Goal: Task Accomplishment & Management: Complete application form

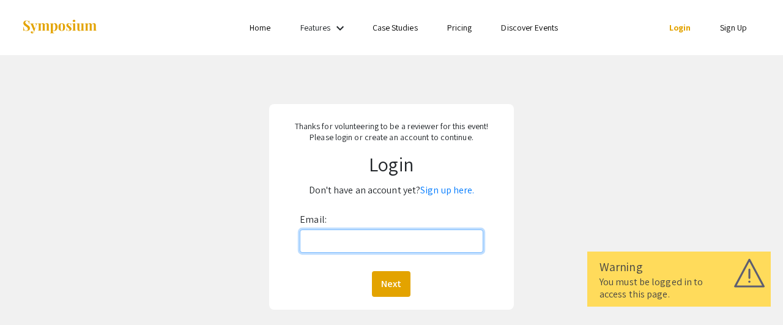
click at [345, 242] on input "Email:" at bounding box center [392, 241] width 184 height 23
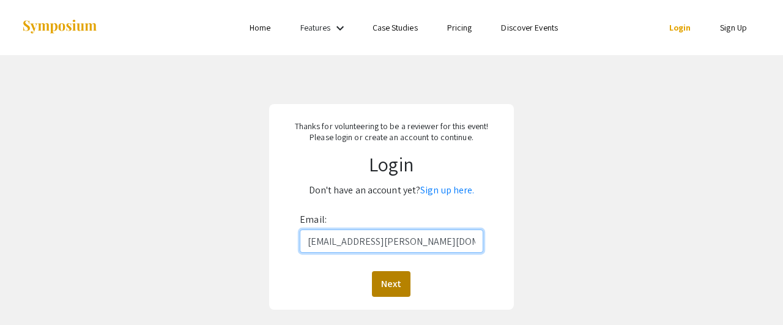
type input "[EMAIL_ADDRESS][PERSON_NAME][DOMAIN_NAME]"
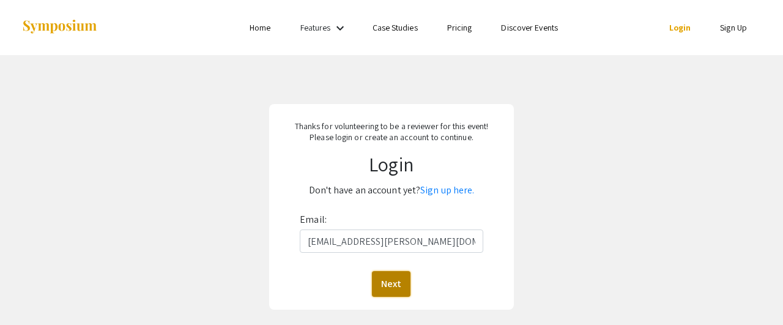
click at [397, 282] on button "Next" at bounding box center [391, 284] width 39 height 26
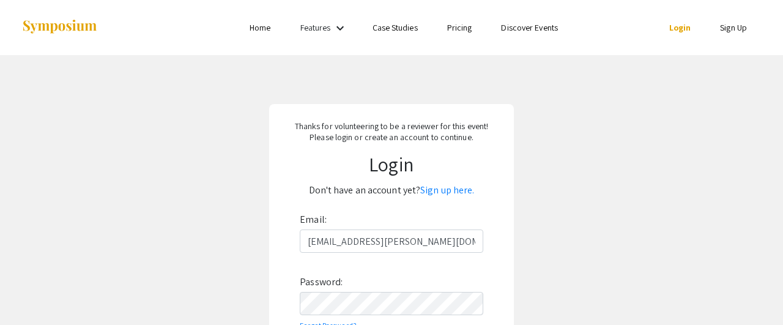
click at [397, 282] on div "Email: [EMAIL_ADDRESS][PERSON_NAME][DOMAIN_NAME] Password: Forgot Password? Log…" at bounding box center [392, 295] width 184 height 170
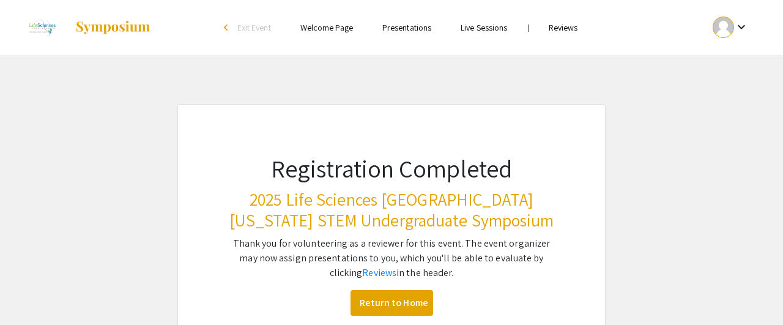
click at [555, 31] on link "Reviews" at bounding box center [563, 27] width 29 height 11
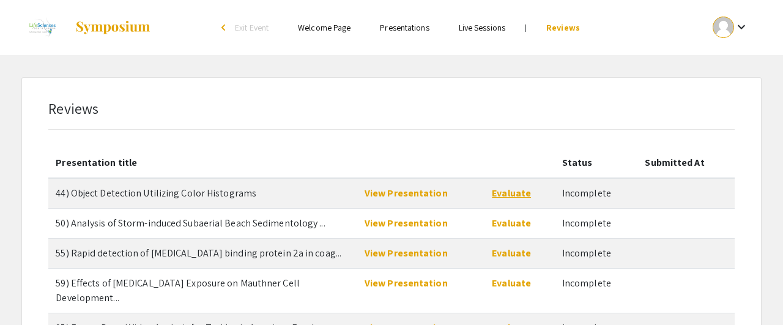
click at [523, 193] on link "Evaluate" at bounding box center [511, 193] width 39 height 13
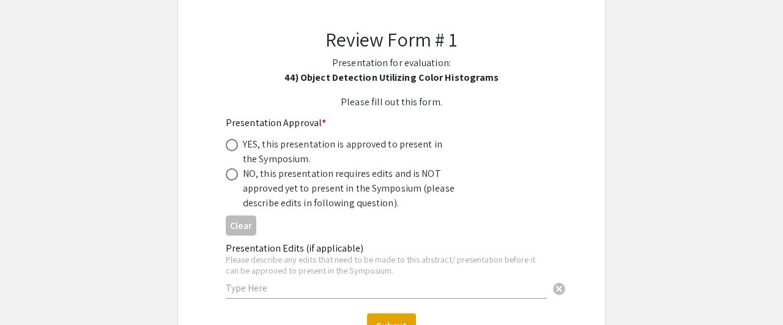
scroll to position [138, 0]
click at [231, 143] on span at bounding box center [232, 144] width 12 height 12
click at [231, 143] on input "radio" at bounding box center [232, 144] width 12 height 12
radio input "true"
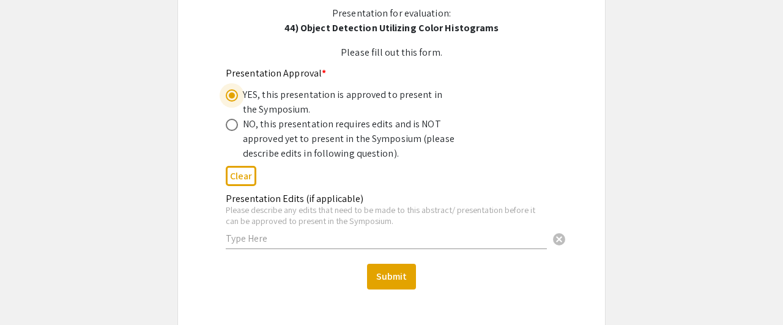
scroll to position [188, 0]
click at [394, 270] on button "Submit" at bounding box center [391, 276] width 49 height 26
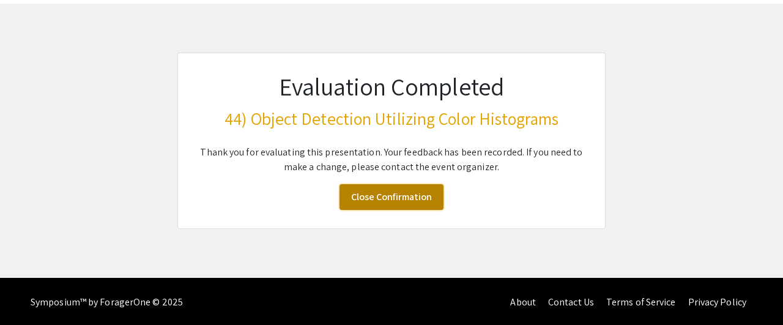
click at [369, 196] on link "Close Confirmation" at bounding box center [392, 197] width 104 height 26
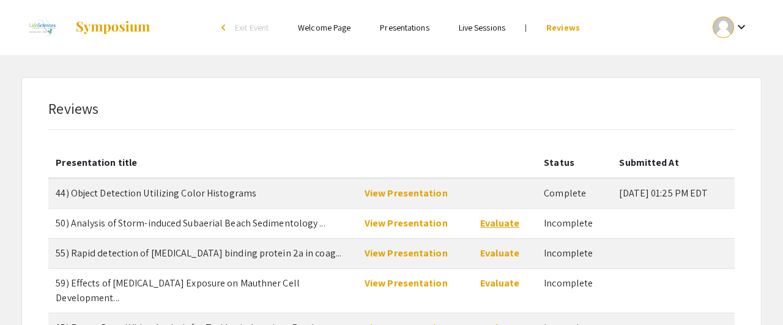
click at [490, 225] on link "Evaluate" at bounding box center [499, 223] width 39 height 13
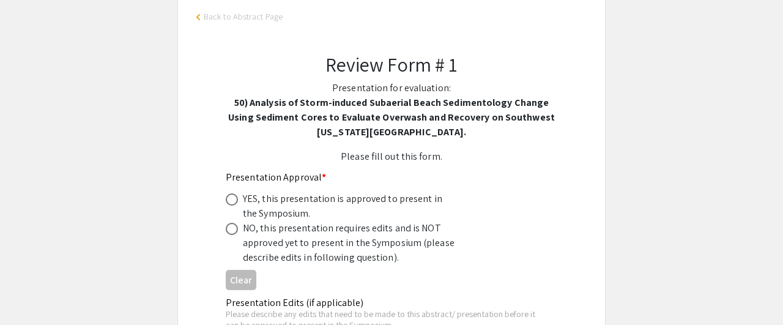
scroll to position [113, 0]
click at [233, 203] on span at bounding box center [232, 199] width 12 height 12
click at [233, 203] on input "radio" at bounding box center [232, 199] width 12 height 12
radio input "true"
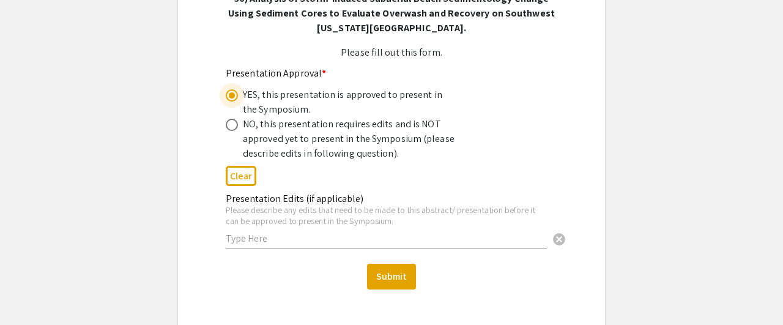
scroll to position [218, 0]
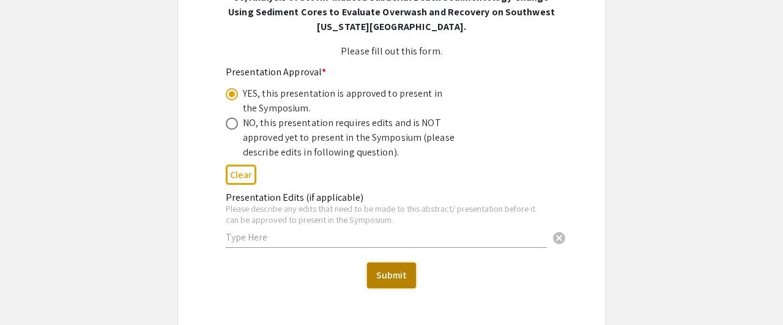
click at [381, 276] on button "Submit" at bounding box center [391, 276] width 49 height 26
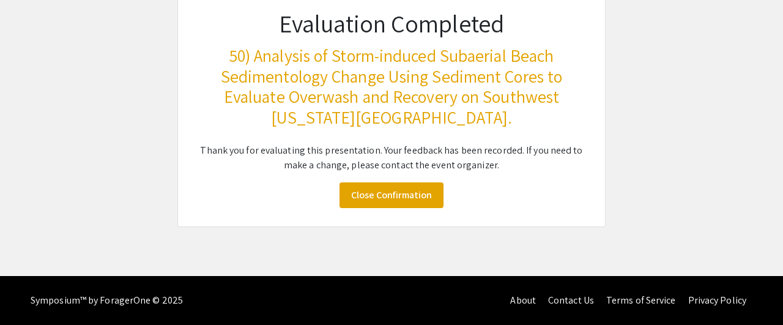
scroll to position [114, 0]
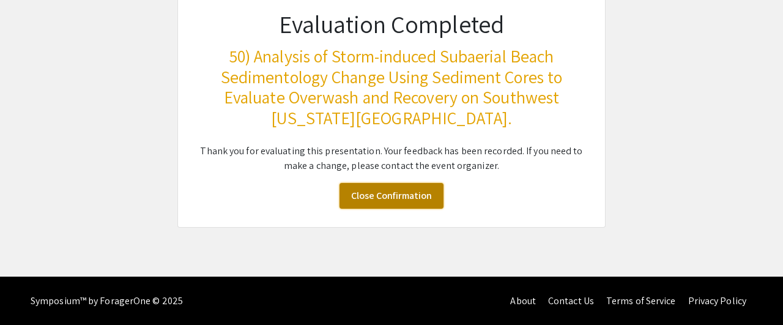
click at [411, 196] on link "Close Confirmation" at bounding box center [392, 196] width 104 height 26
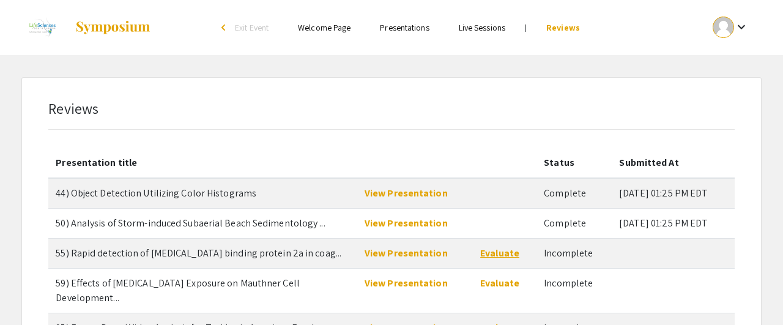
click at [487, 252] on link "Evaluate" at bounding box center [499, 253] width 39 height 13
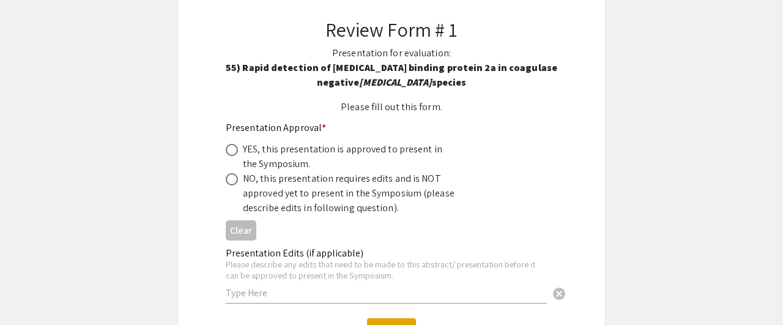
scroll to position [148, 0]
click at [229, 148] on span at bounding box center [232, 149] width 12 height 12
click at [229, 148] on input "radio" at bounding box center [232, 149] width 12 height 12
radio input "true"
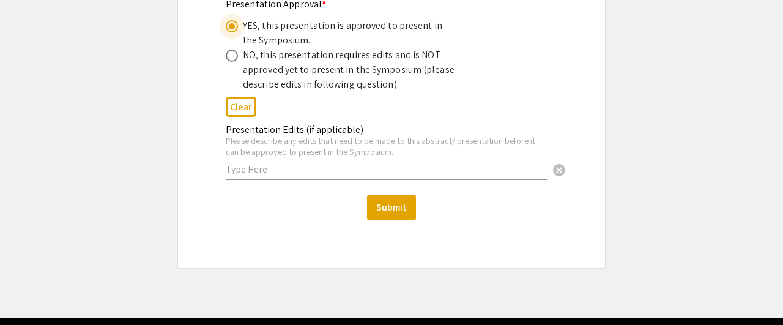
scroll to position [273, 0]
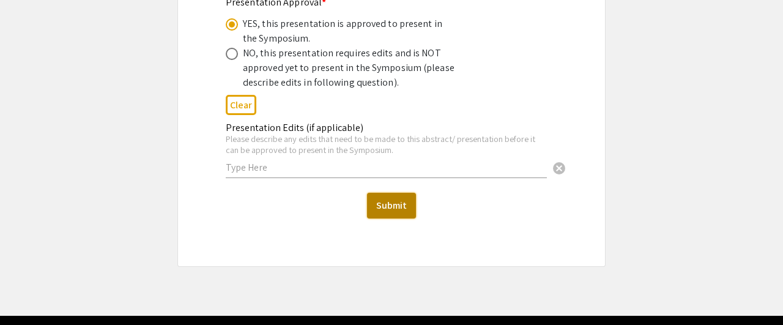
click at [400, 208] on button "Submit" at bounding box center [391, 206] width 49 height 26
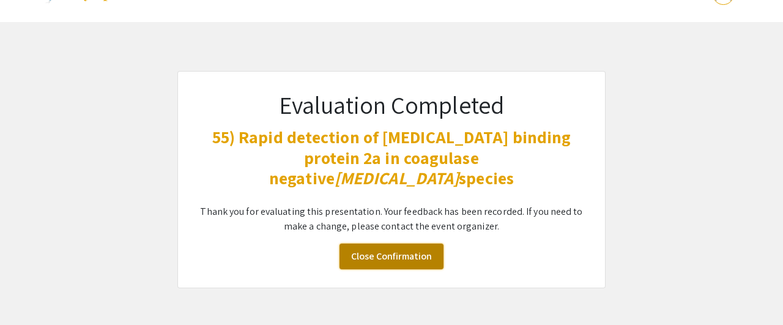
click at [400, 244] on link "Close Confirmation" at bounding box center [392, 257] width 104 height 26
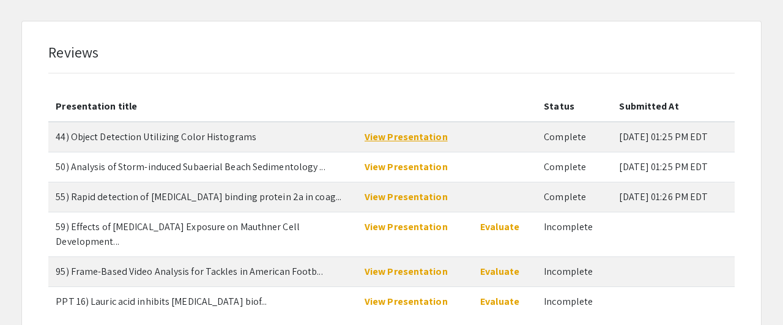
scroll to position [62, 0]
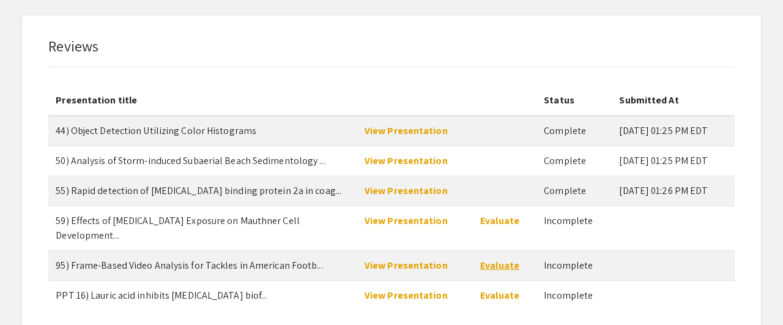
click at [480, 259] on link "Evaluate" at bounding box center [499, 265] width 39 height 13
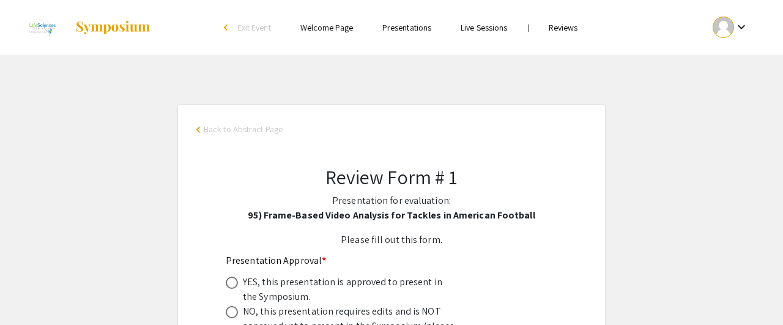
click at [236, 285] on span at bounding box center [232, 283] width 12 height 12
click at [236, 285] on input "radio" at bounding box center [232, 283] width 12 height 12
radio input "true"
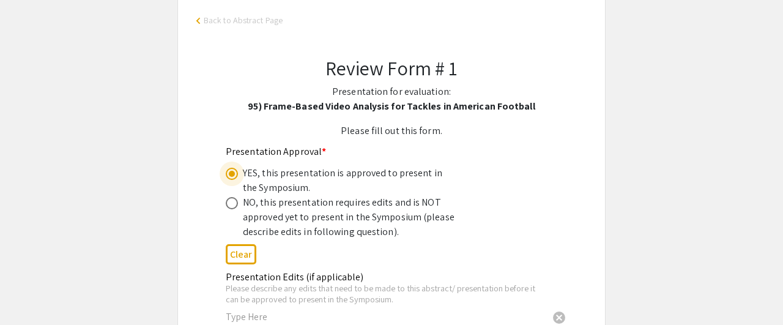
scroll to position [154, 0]
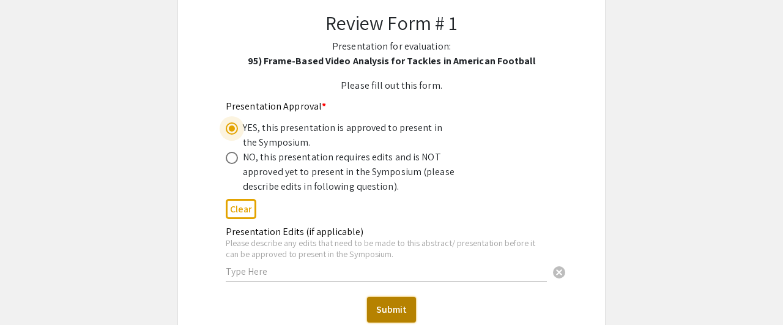
click at [378, 299] on button "Submit" at bounding box center [391, 310] width 49 height 26
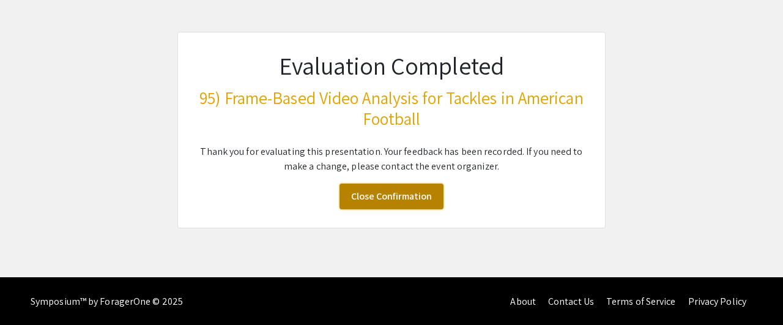
click at [411, 197] on link "Close Confirmation" at bounding box center [392, 197] width 104 height 26
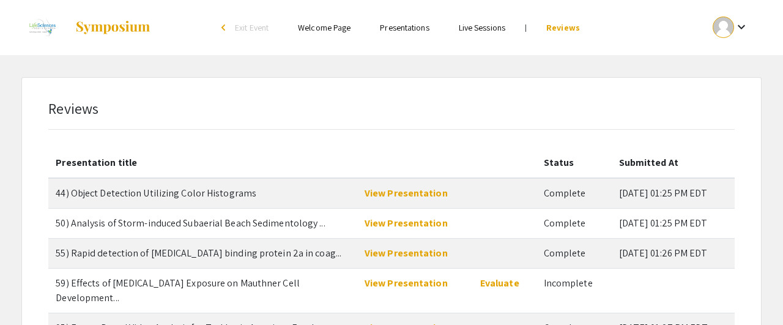
scroll to position [145, 0]
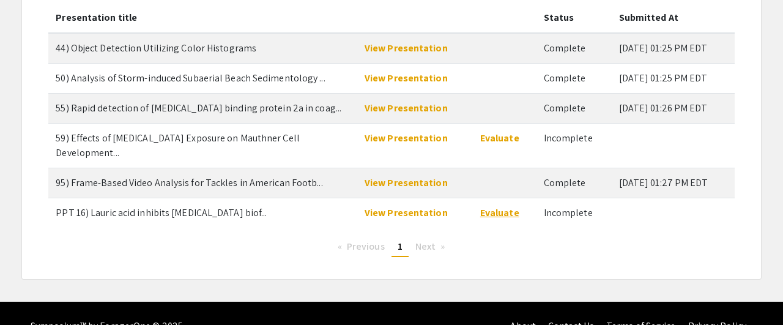
click at [495, 206] on link "Evaluate" at bounding box center [499, 212] width 39 height 13
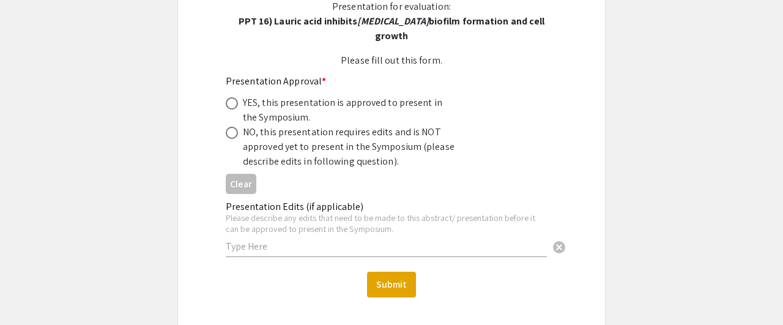
scroll to position [196, 0]
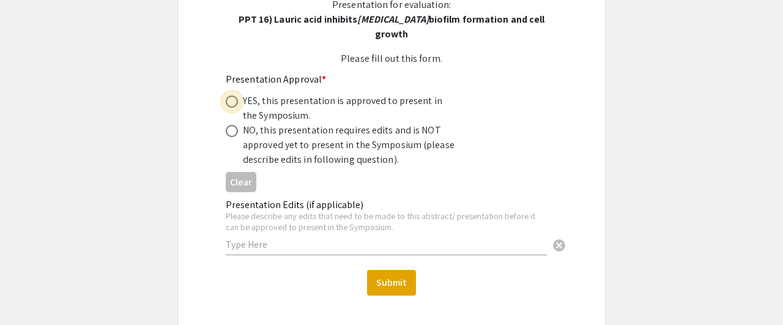
click at [238, 102] on label at bounding box center [234, 101] width 17 height 12
click at [238, 102] on input "radio" at bounding box center [232, 101] width 12 height 12
radio input "true"
click at [395, 283] on button "Submit" at bounding box center [391, 283] width 49 height 26
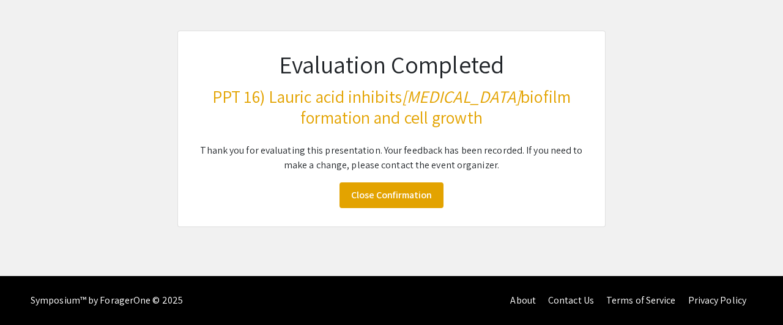
scroll to position [72, 0]
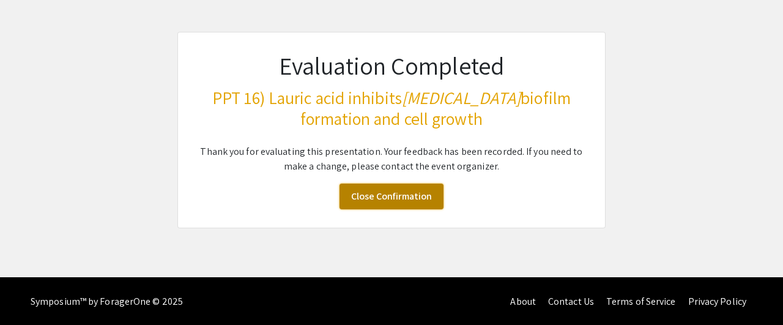
click at [383, 196] on link "Close Confirmation" at bounding box center [392, 197] width 104 height 26
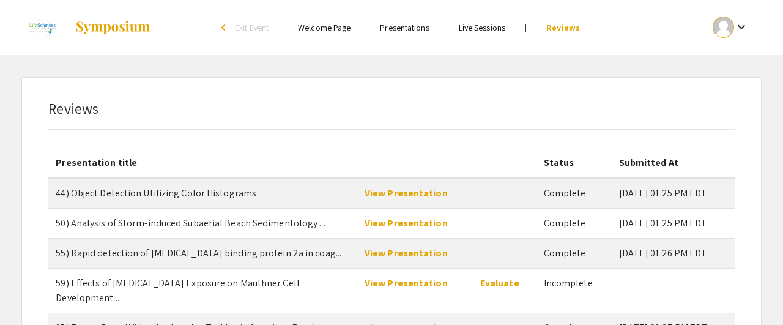
click at [383, 196] on link "View Presentation" at bounding box center [406, 193] width 83 height 13
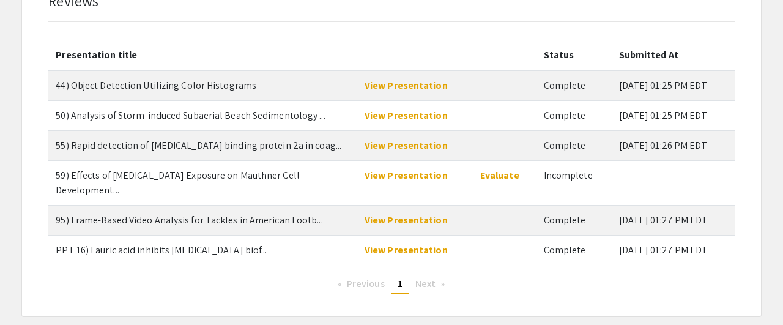
scroll to position [112, 0]
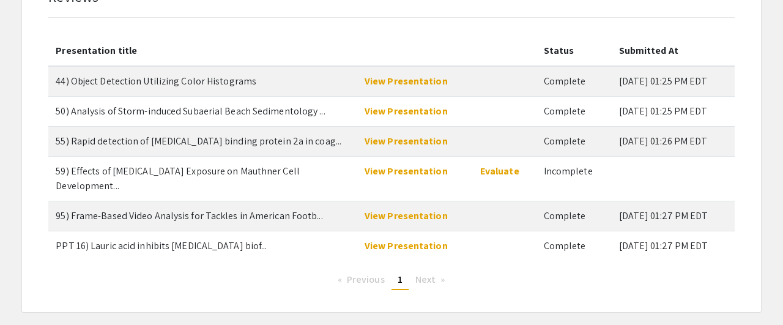
click at [148, 152] on td "55) Rapid detection of [MEDICAL_DATA] binding protein 2a in coag..." at bounding box center [202, 141] width 309 height 30
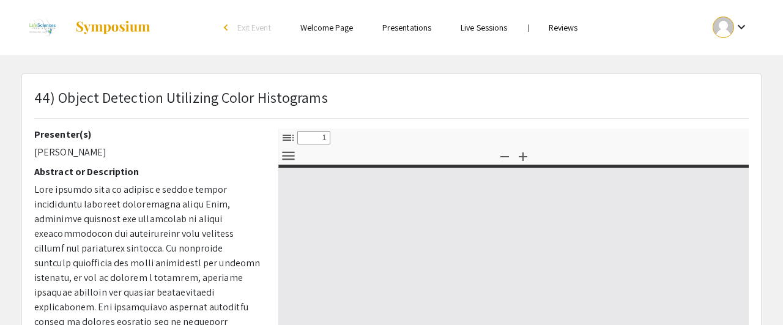
select select "custom"
type input "0"
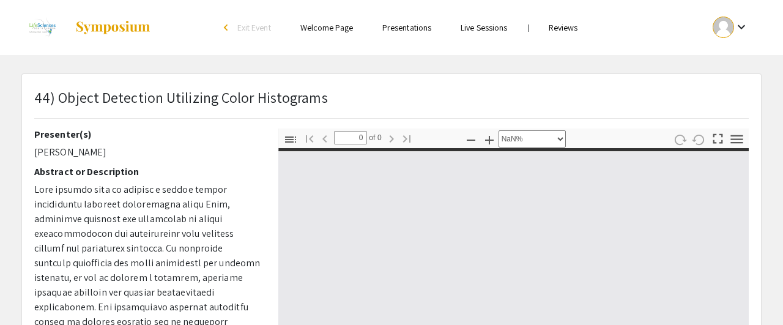
select select "auto"
type input "1"
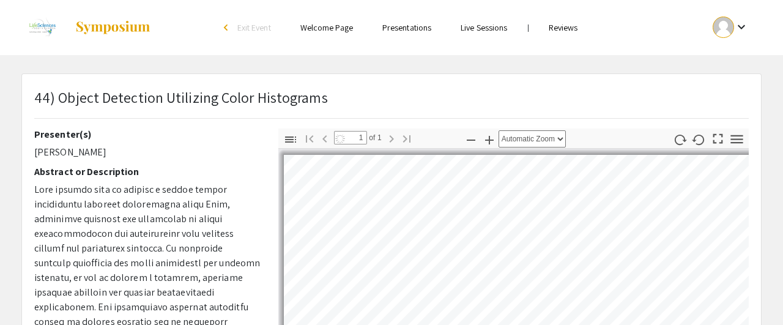
select select "auto"
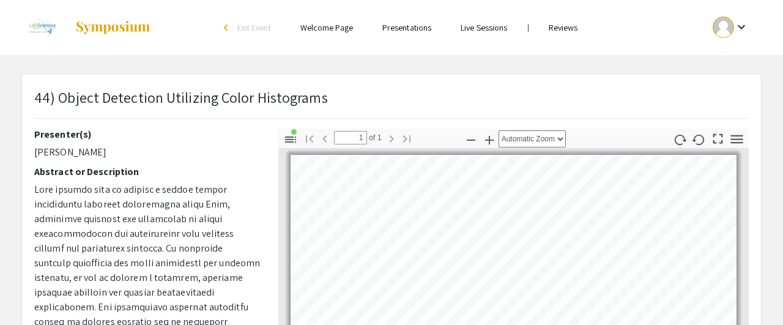
click at [573, 30] on link "Reviews" at bounding box center [563, 27] width 29 height 11
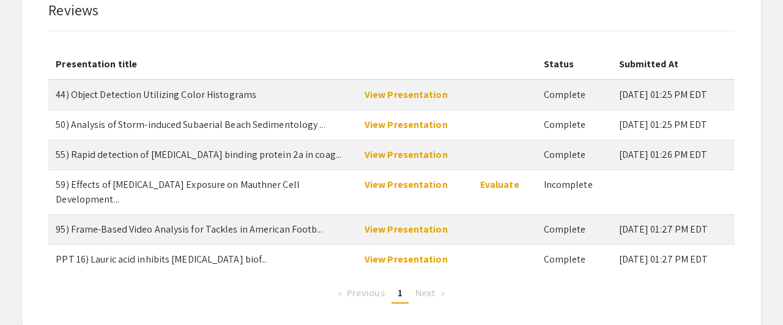
scroll to position [126, 0]
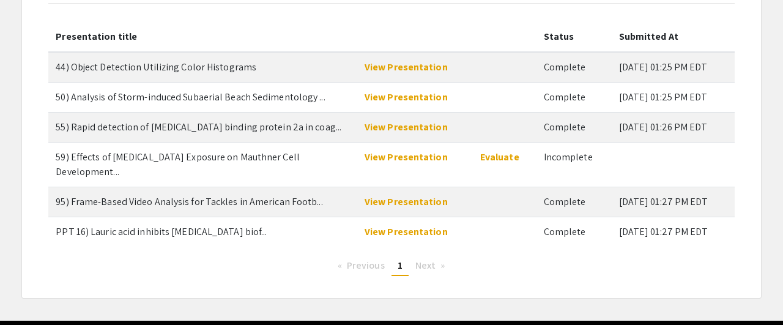
click at [503, 187] on td at bounding box center [505, 202] width 64 height 30
click at [499, 157] on link "Evaluate" at bounding box center [499, 157] width 39 height 13
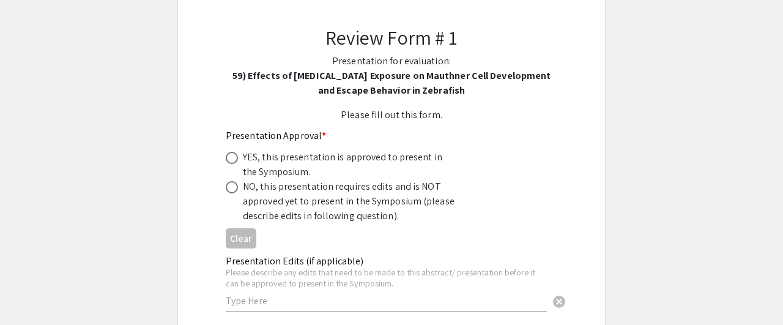
scroll to position [140, 0]
click at [237, 189] on span at bounding box center [232, 187] width 12 height 12
click at [237, 189] on input "radio" at bounding box center [232, 187] width 12 height 12
radio input "true"
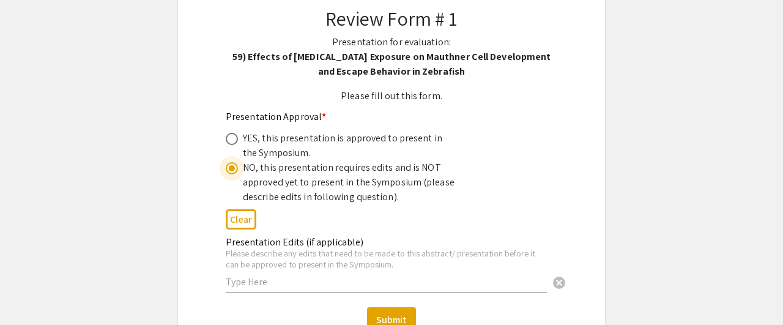
click at [241, 280] on input "text" at bounding box center [386, 281] width 321 height 13
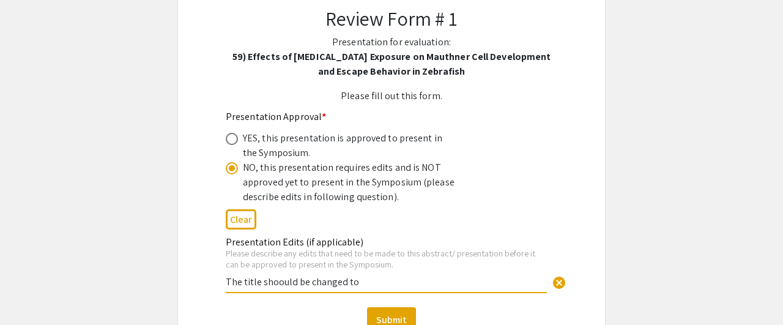
paste input "Effects of Embryonic Ethanol Exposure on the Startle Response in Zebrafish"
click at [296, 284] on input "The title shoould be changed to Effects of Embryonic Ethanol Exposure on the St…" at bounding box center [386, 281] width 321 height 13
drag, startPoint x: 362, startPoint y: 279, endPoint x: 578, endPoint y: 294, distance: 217.2
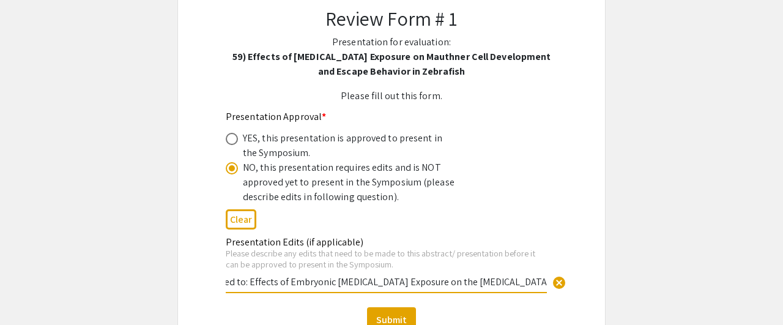
click at [547, 288] on input "The title shoould be changed to: Effects of Embryonic Ethanol Exposure on the S…" at bounding box center [386, 281] width 321 height 13
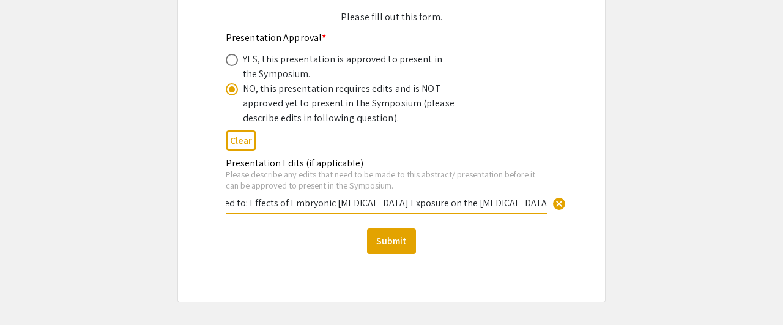
drag, startPoint x: 227, startPoint y: 201, endPoint x: 698, endPoint y: 223, distance: 471.9
click at [547, 209] on input "The title shoould be changed to: Effects of Embryonic Ethanol Exposure on the S…" at bounding box center [386, 202] width 321 height 13
type input "The title shoould be changed to: Effects of Embryonic Ethanol Exposure on the S…"
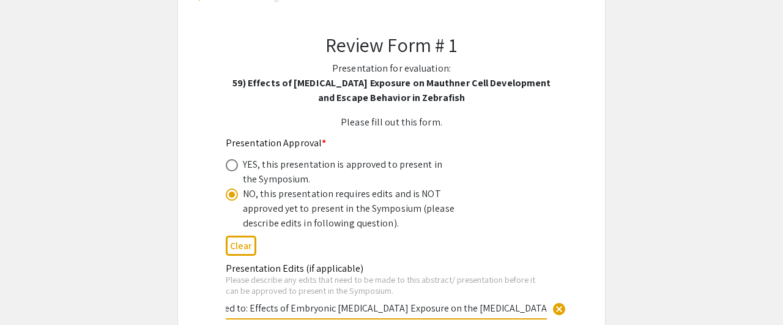
scroll to position [133, 0]
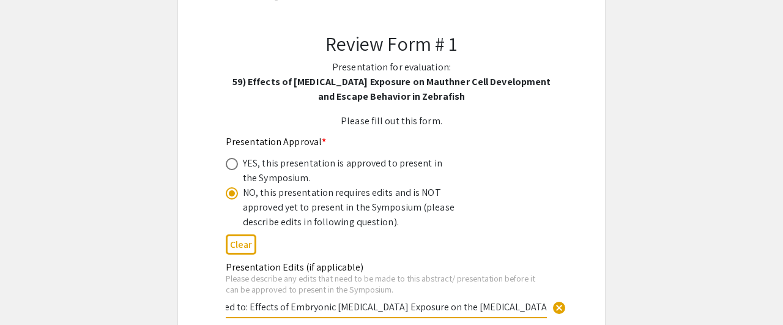
click at [227, 165] on span at bounding box center [232, 164] width 12 height 12
click at [227, 165] on input "radio" at bounding box center [232, 164] width 12 height 12
radio input "true"
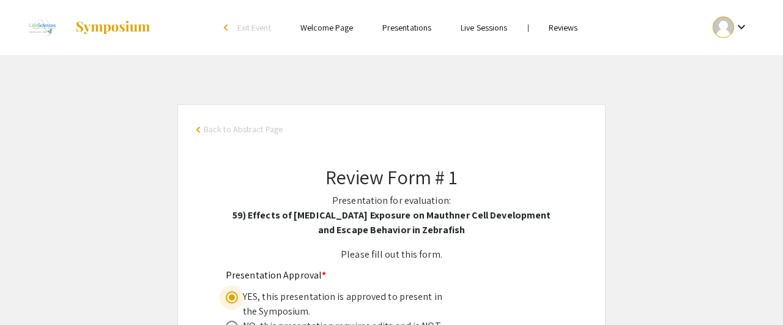
scroll to position [312, 0]
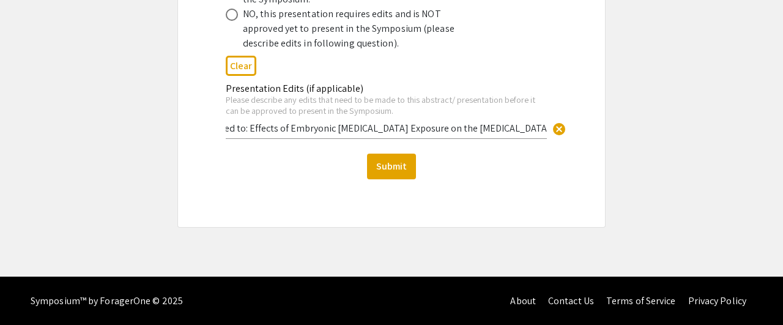
click at [275, 125] on input "The title shoould be changed to: Effects of Embryonic Ethanol Exposure on the S…" at bounding box center [386, 128] width 321 height 13
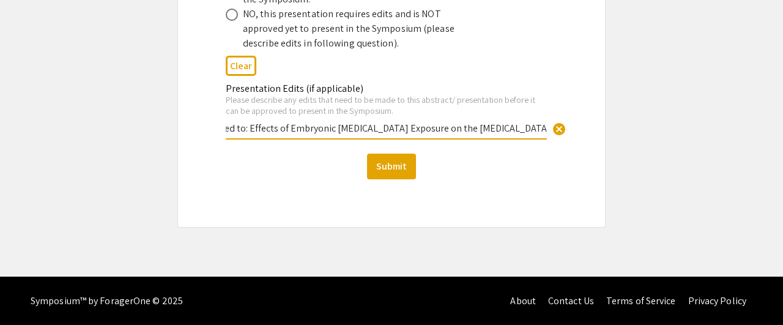
scroll to position [0, 0]
drag, startPoint x: 275, startPoint y: 125, endPoint x: 196, endPoint y: 138, distance: 79.3
click at [226, 135] on input "The title shoould be changed to: Effects of Embryonic Ethanol Exposure on the S…" at bounding box center [386, 128] width 321 height 13
click at [277, 129] on input "The title shoould be changed to: Effects of Embryonic Ethanol Exposure on the S…" at bounding box center [386, 128] width 321 height 13
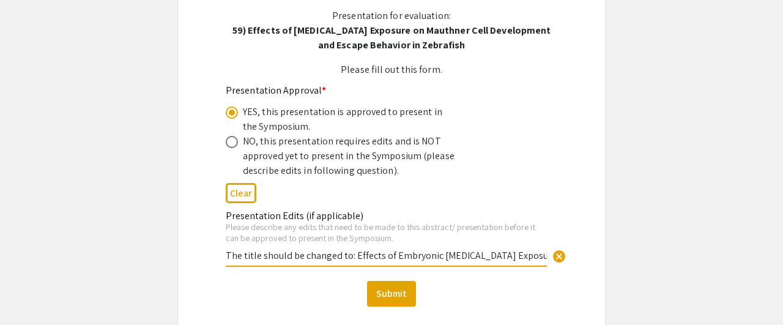
type input "The title should be changed to: Effects of Embryonic Ethanol Exposure on the St…"
click at [231, 140] on span at bounding box center [232, 142] width 12 height 12
click at [231, 140] on input "radio" at bounding box center [232, 142] width 12 height 12
radio input "true"
drag, startPoint x: 360, startPoint y: 254, endPoint x: 180, endPoint y: 265, distance: 180.3
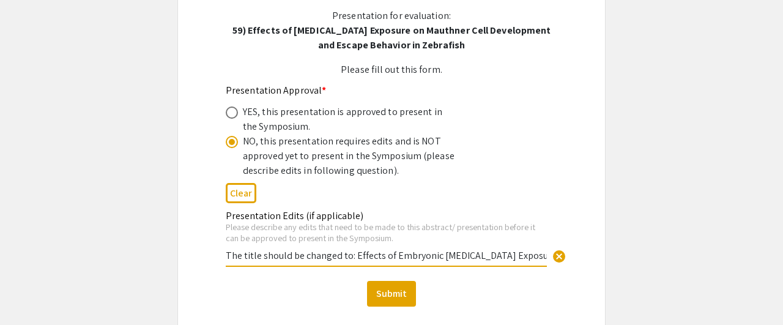
click at [226, 262] on input "The title should be changed to: Effects of Embryonic Ethanol Exposure on the St…" at bounding box center [386, 255] width 321 height 13
click at [277, 252] on input "The title should be changed to: Effects of Embryonic Ethanol Exposure on the St…" at bounding box center [386, 255] width 321 height 13
drag, startPoint x: 357, startPoint y: 253, endPoint x: 638, endPoint y: 264, distance: 280.5
click at [547, 262] on input "The title should be changed to: Effects of Embryonic Ethanol Exposure on the St…" at bounding box center [386, 255] width 321 height 13
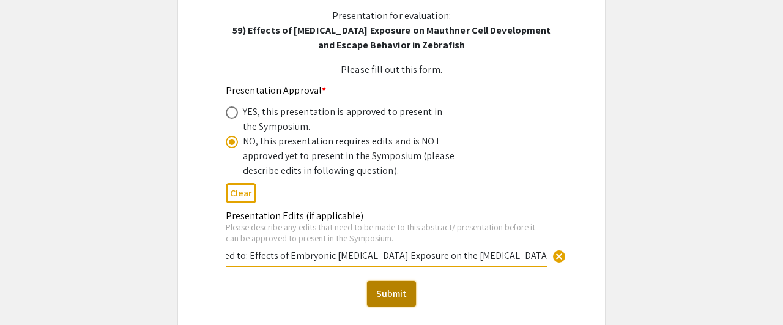
click at [384, 296] on button "Submit" at bounding box center [391, 294] width 49 height 26
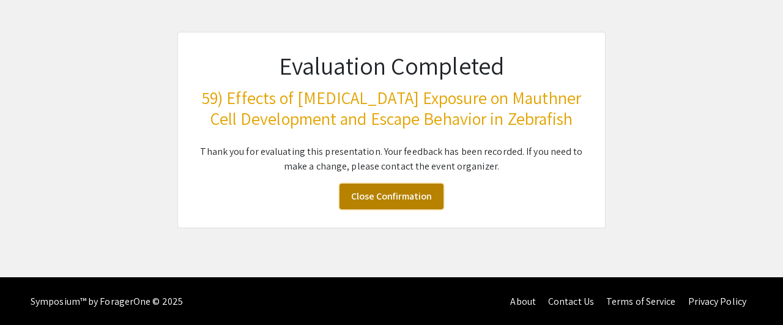
click at [386, 193] on link "Close Confirmation" at bounding box center [392, 197] width 104 height 26
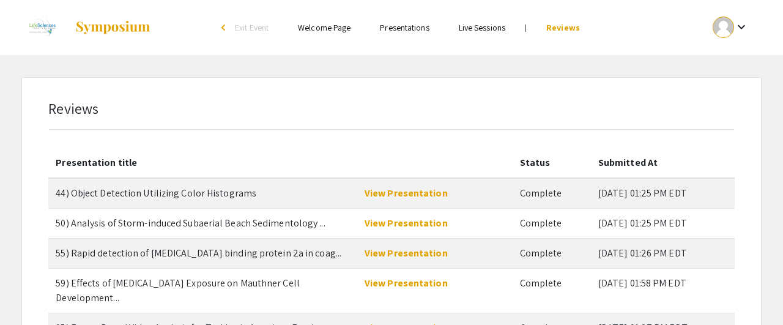
scroll to position [154, 0]
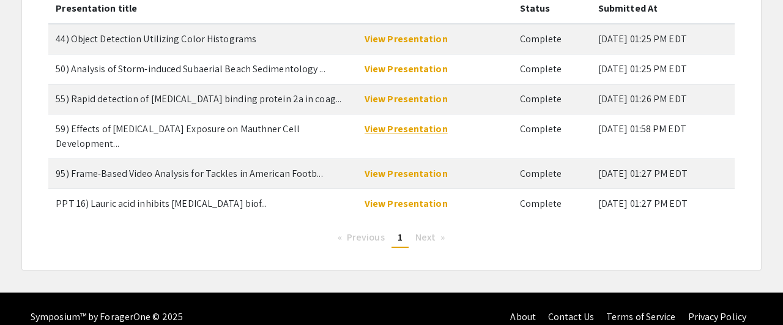
click at [406, 130] on link "View Presentation" at bounding box center [406, 128] width 83 height 13
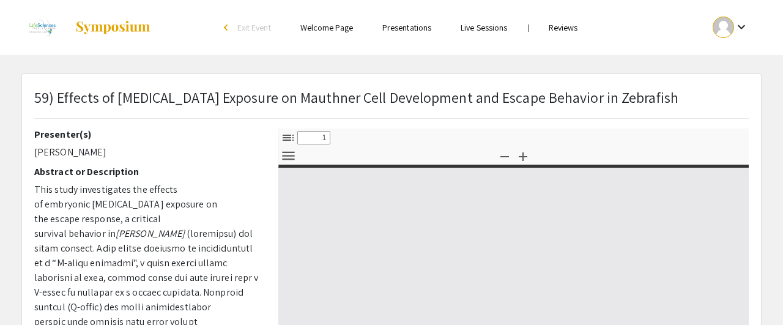
select select "custom"
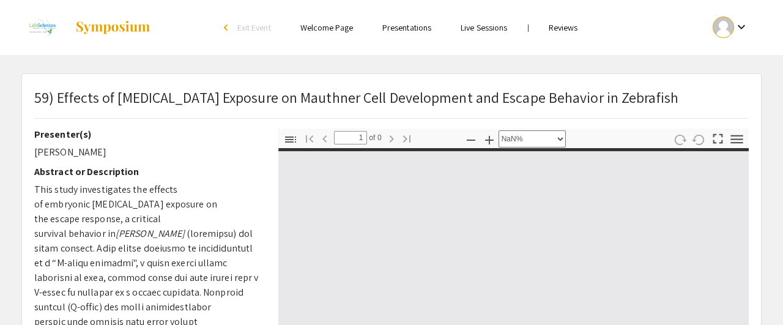
type input "0"
select select "auto"
type input "1"
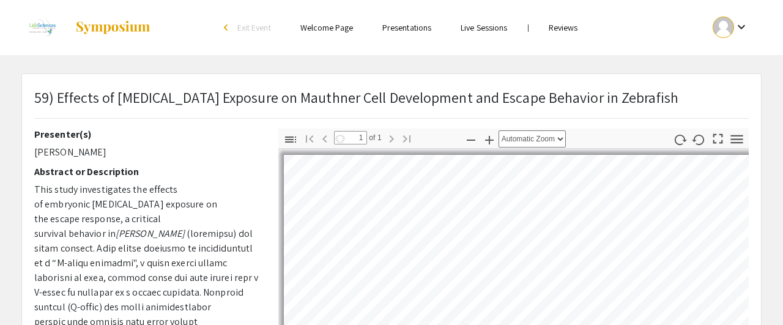
select select "auto"
